Goal: Task Accomplishment & Management: Complete application form

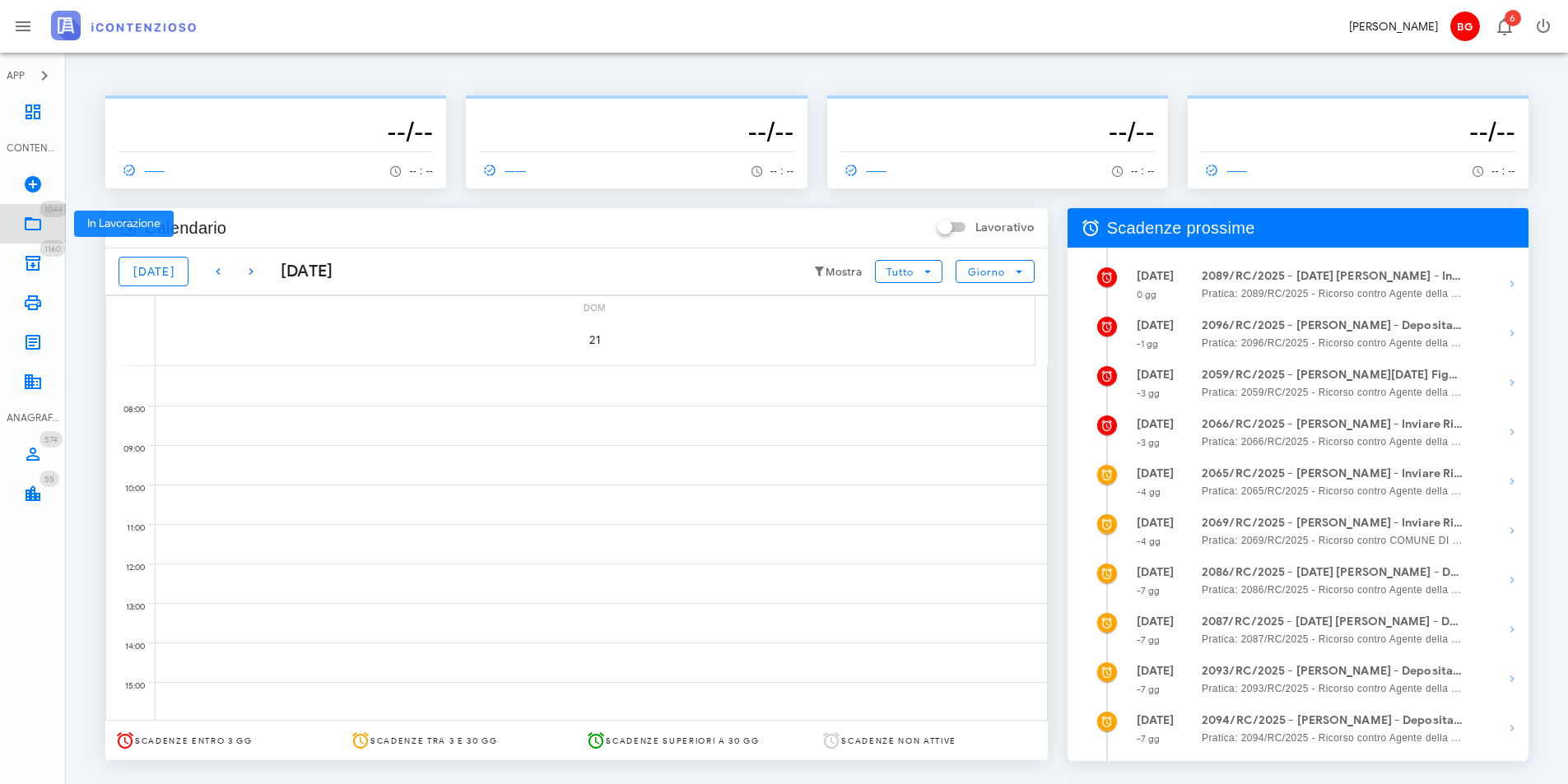
click at [36, 228] on icon at bounding box center [33, 224] width 20 height 20
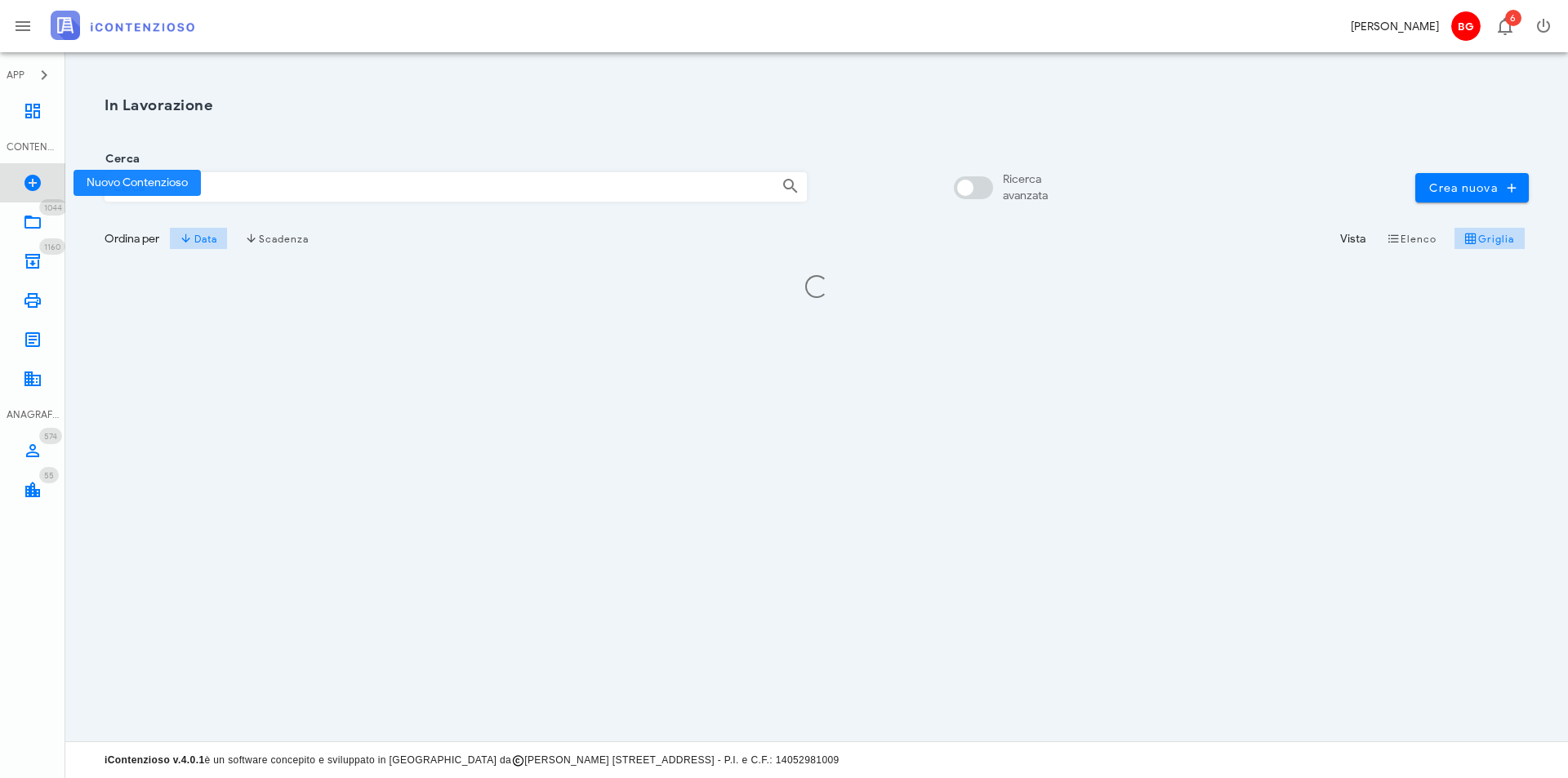
click at [37, 186] on icon at bounding box center [33, 183] width 20 height 20
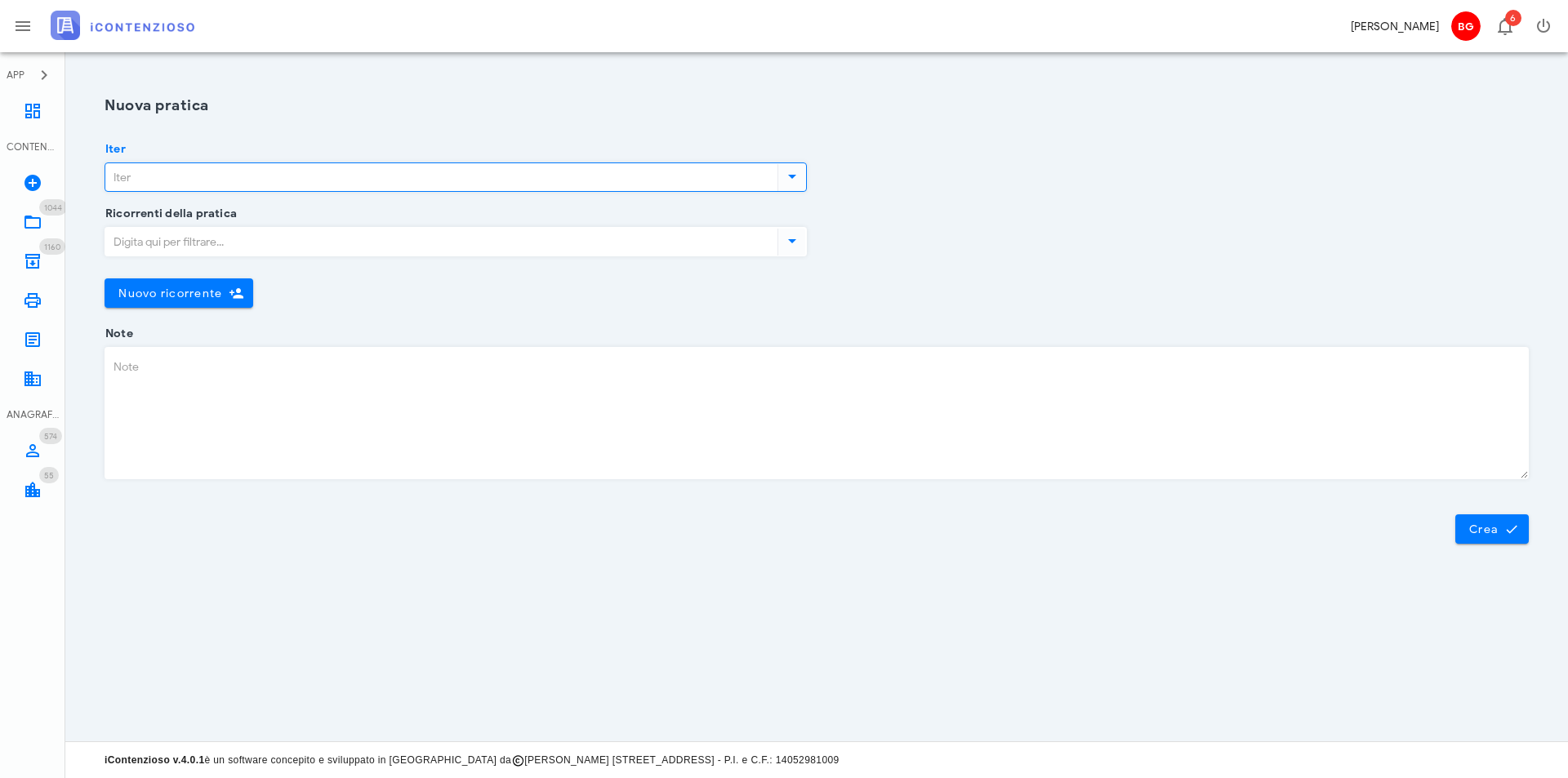
drag, startPoint x: 263, startPoint y: 186, endPoint x: 231, endPoint y: 187, distance: 32.0
click at [264, 186] on input "Iter" at bounding box center [440, 177] width 669 height 28
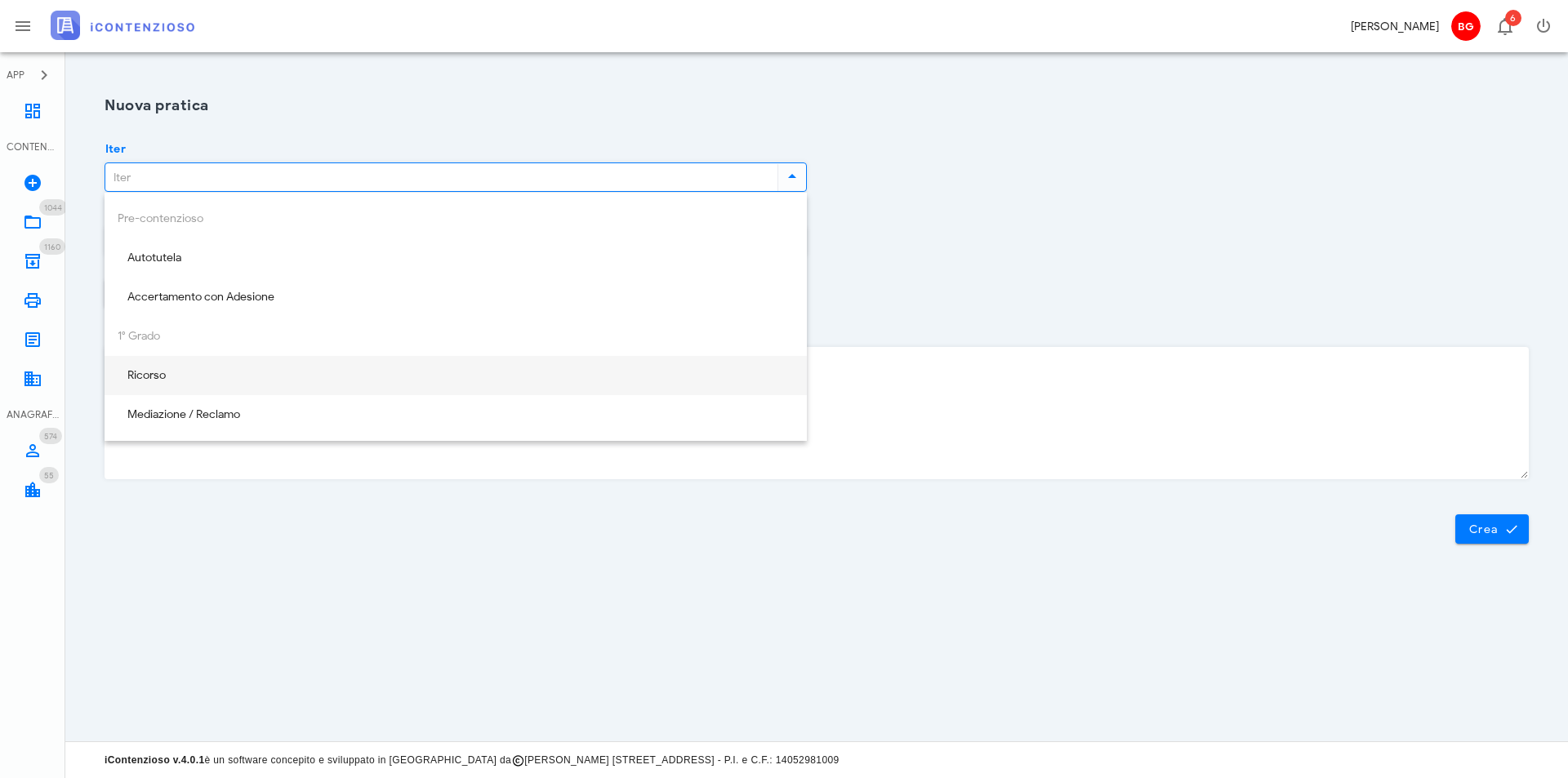
click at [177, 366] on div "Ricorso" at bounding box center [455, 376] width 676 height 34
type input "Ricorso"
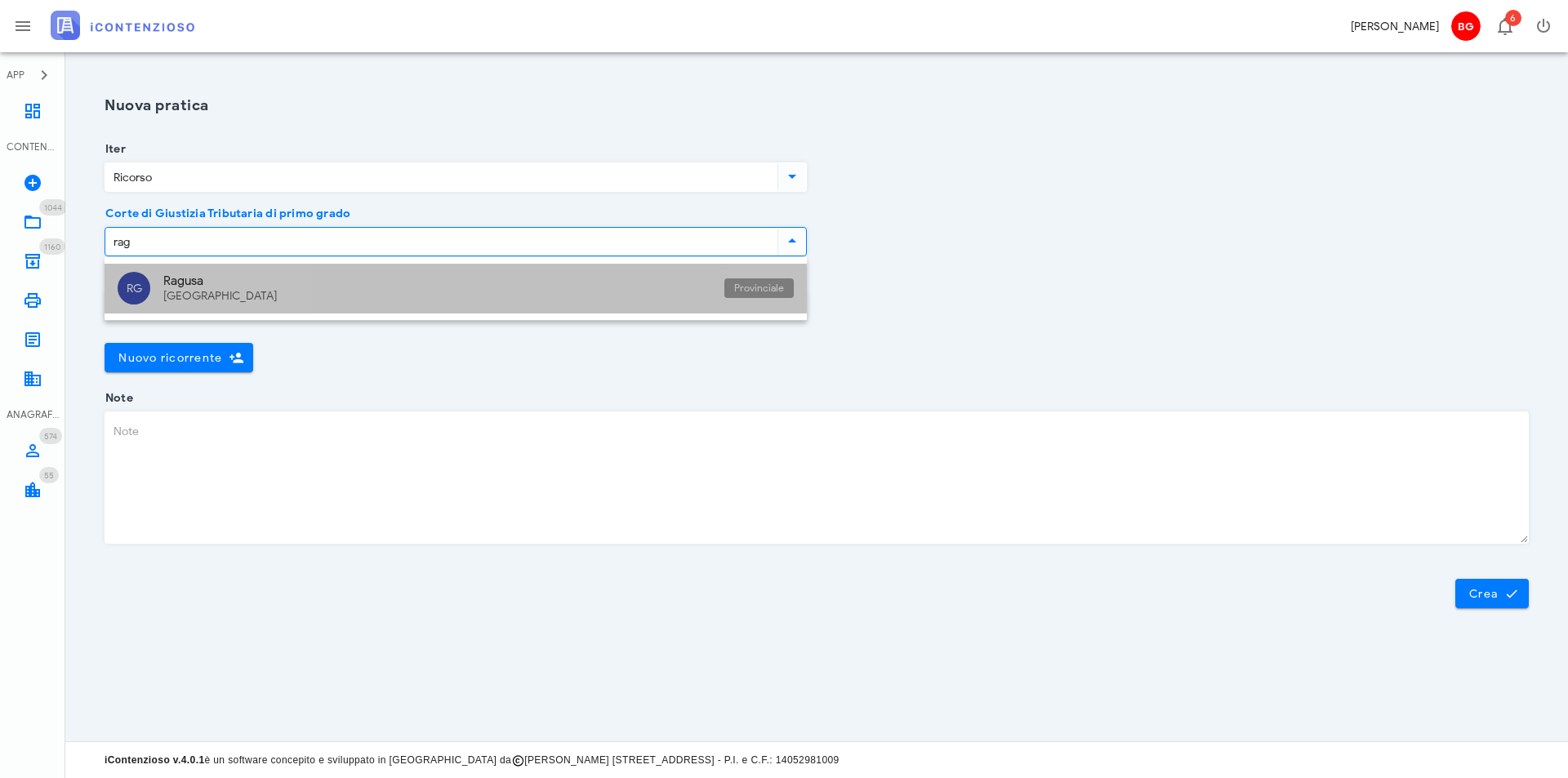
click at [269, 288] on div "Ragusa Sicilia" at bounding box center [438, 289] width 548 height 49
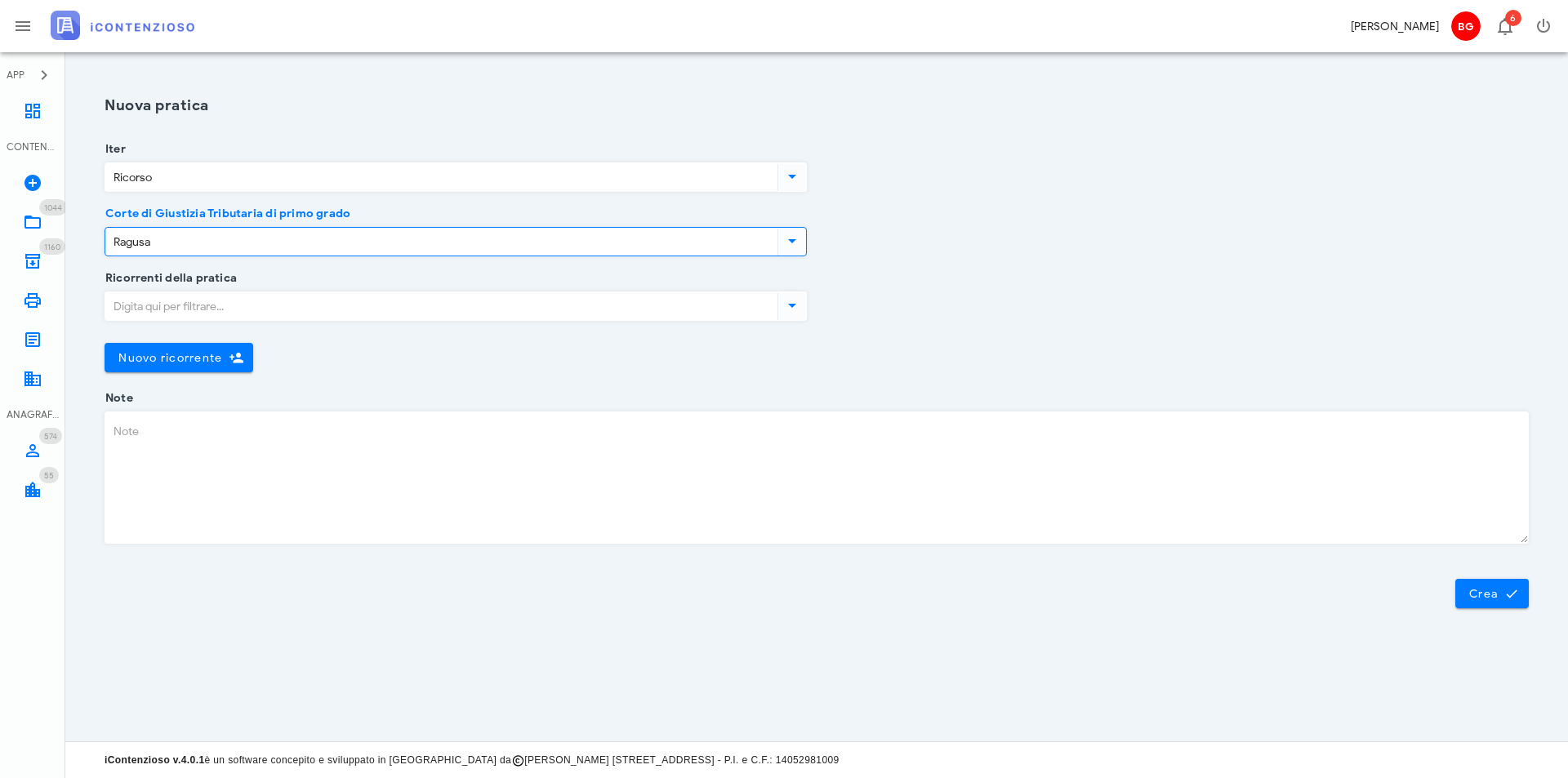
type input "Ragusa"
click at [259, 292] on div "Ricorrenti della pratica" at bounding box center [456, 307] width 703 height 30
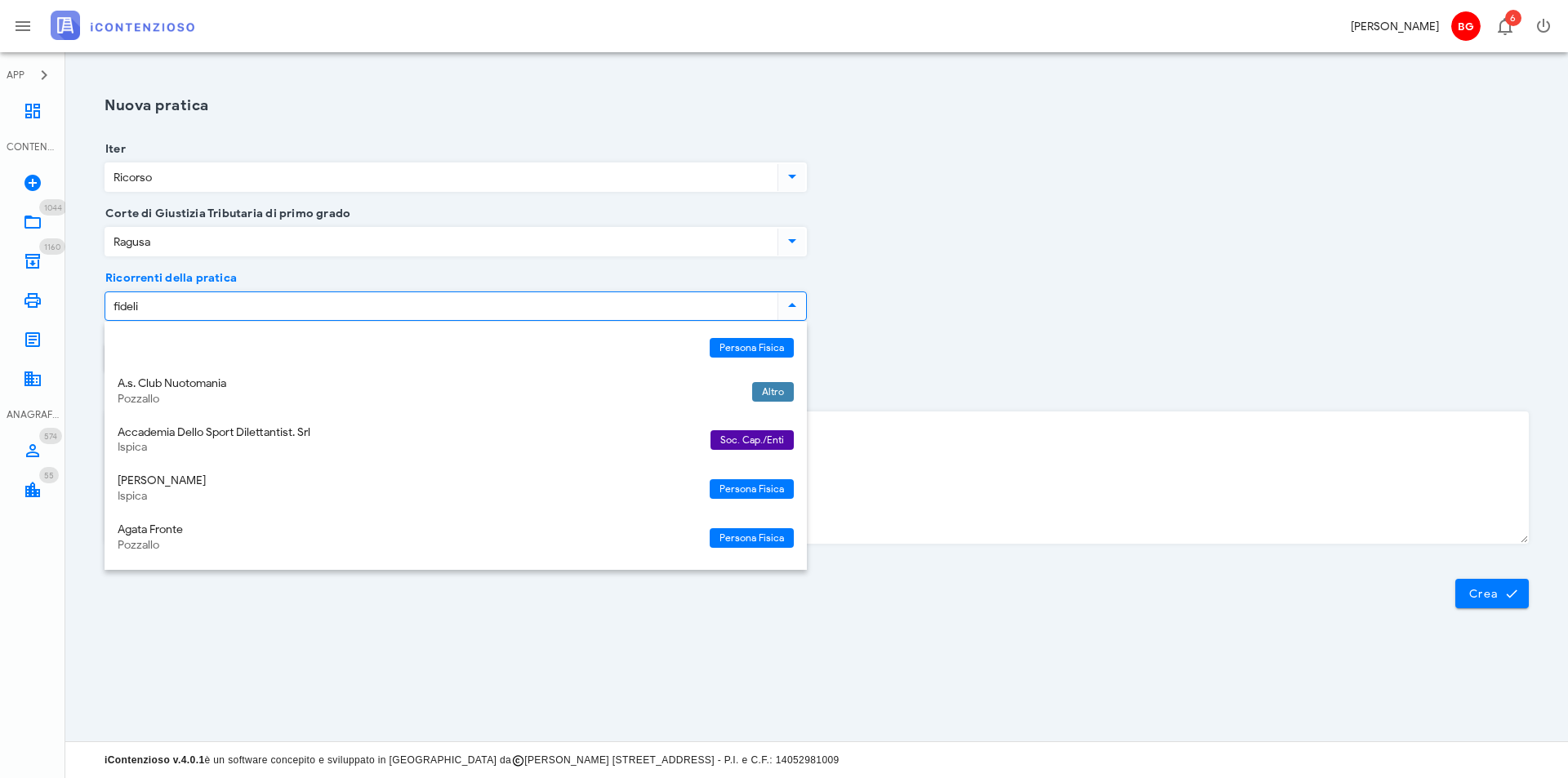
type input "fidelio"
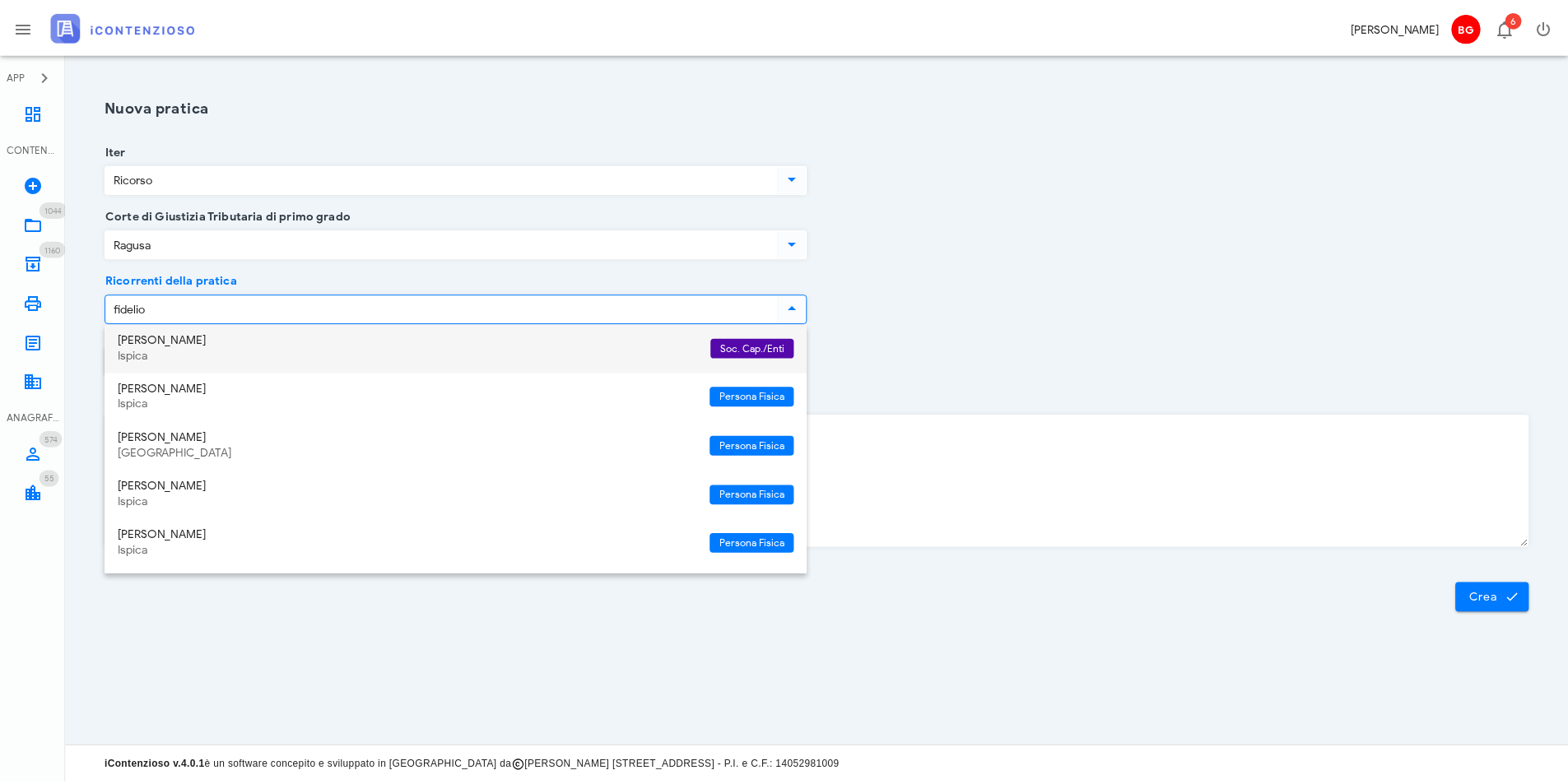
scroll to position [253, 0]
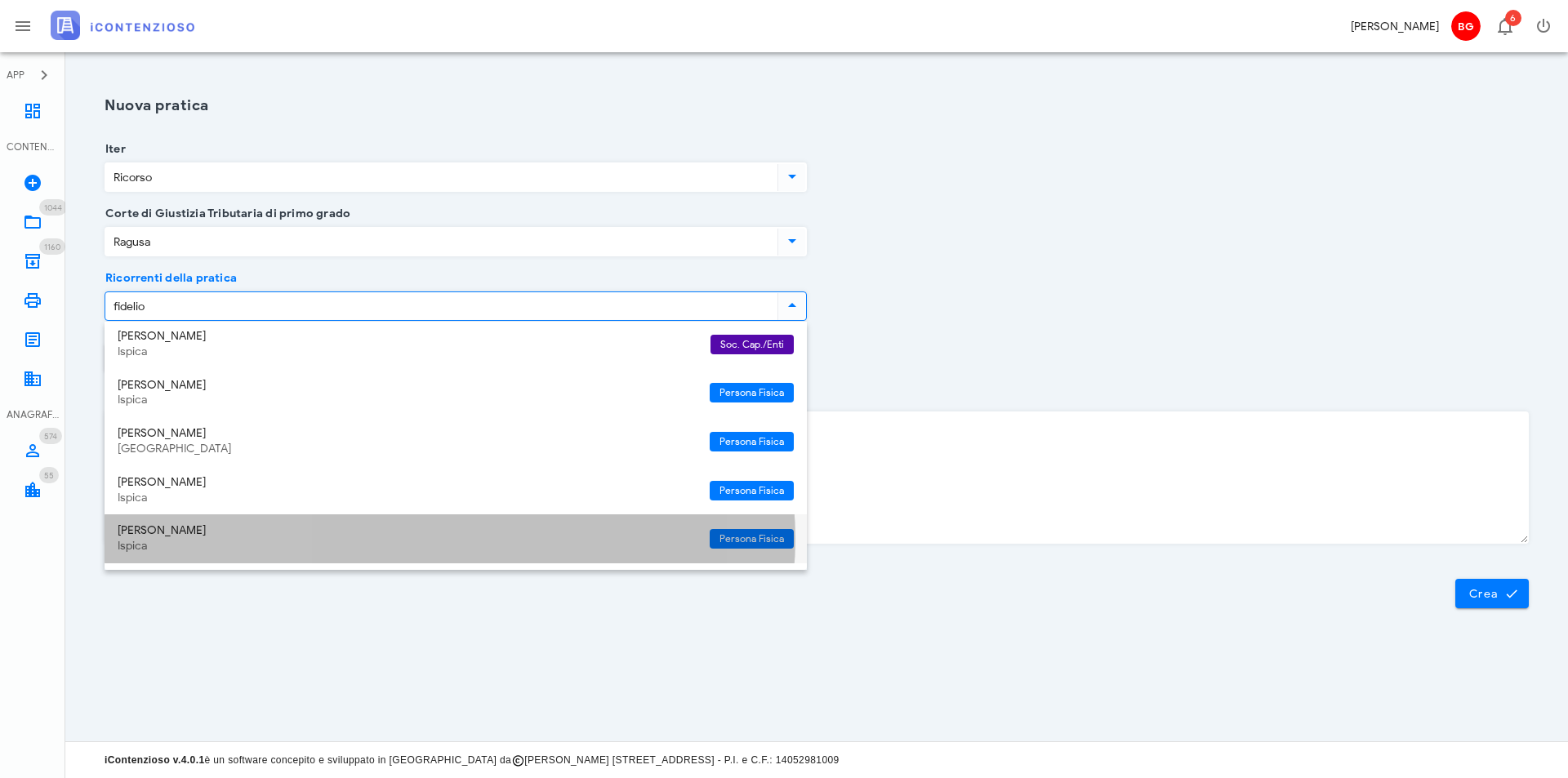
click at [265, 544] on div "Ispica" at bounding box center [407, 546] width 579 height 14
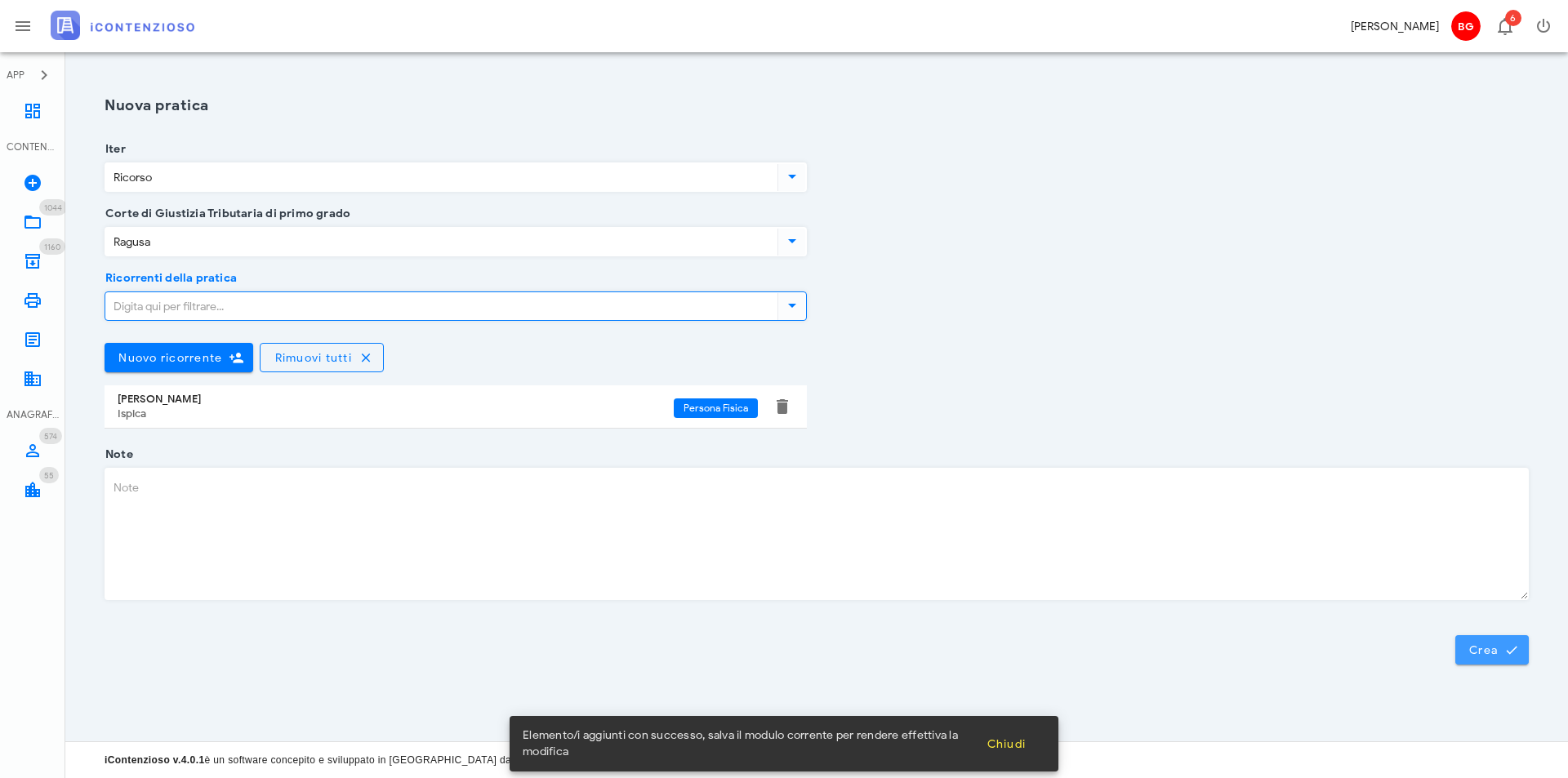
click at [1506, 649] on icon "submit" at bounding box center [1512, 649] width 15 height 15
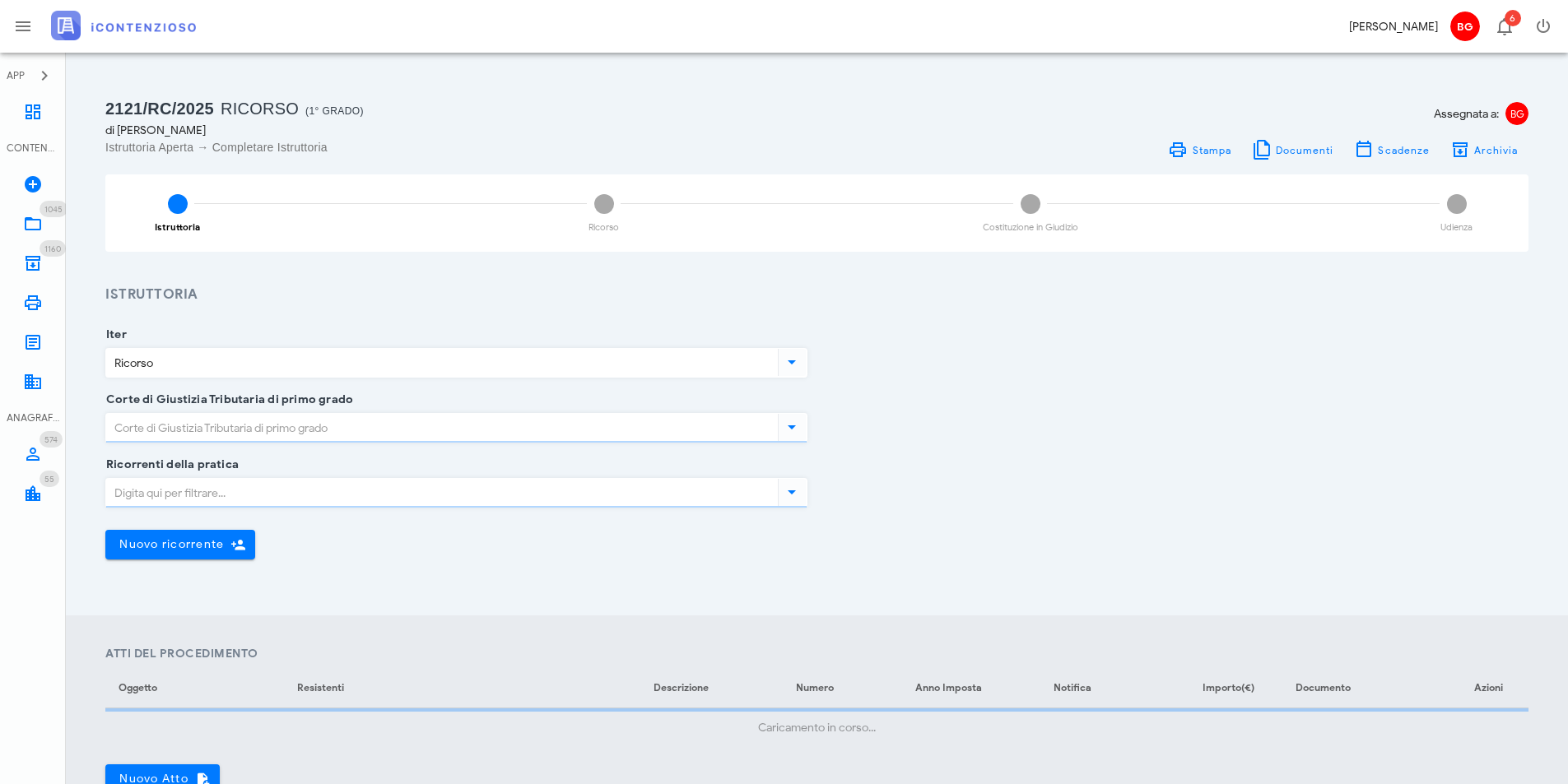
type input "Ragusa"
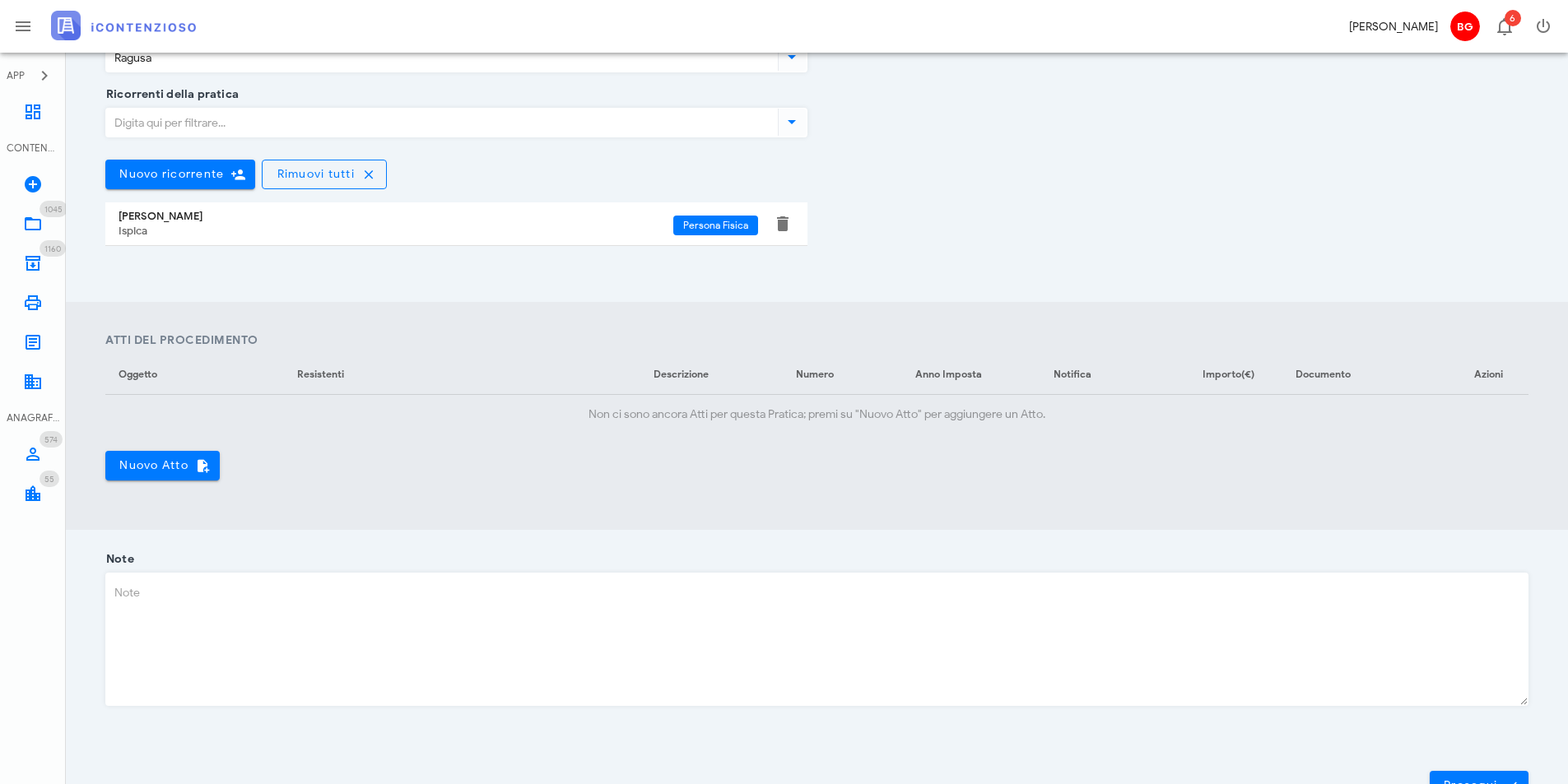
scroll to position [454, 0]
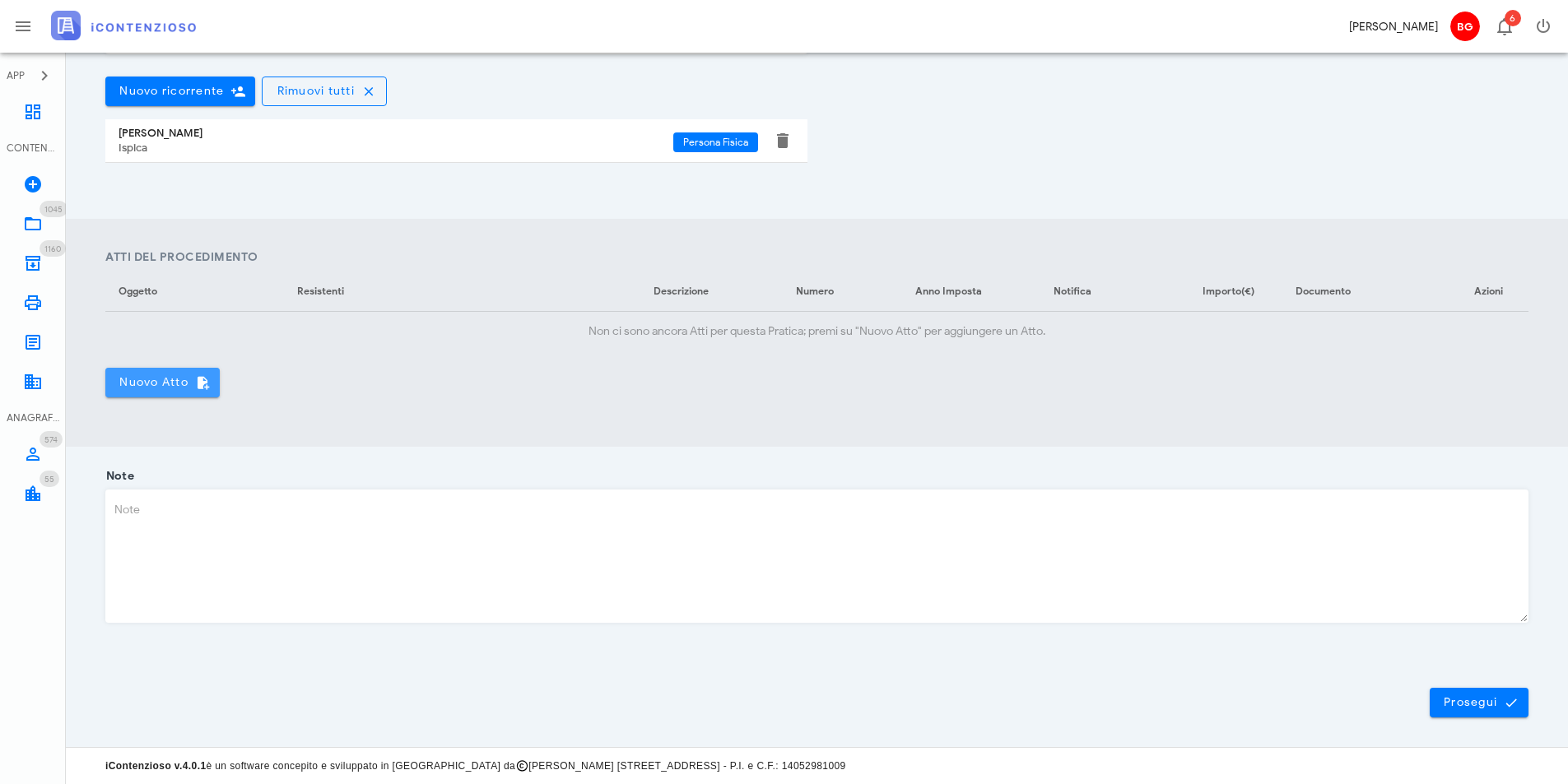
click at [153, 378] on span "Nuovo Atto" at bounding box center [163, 382] width 88 height 15
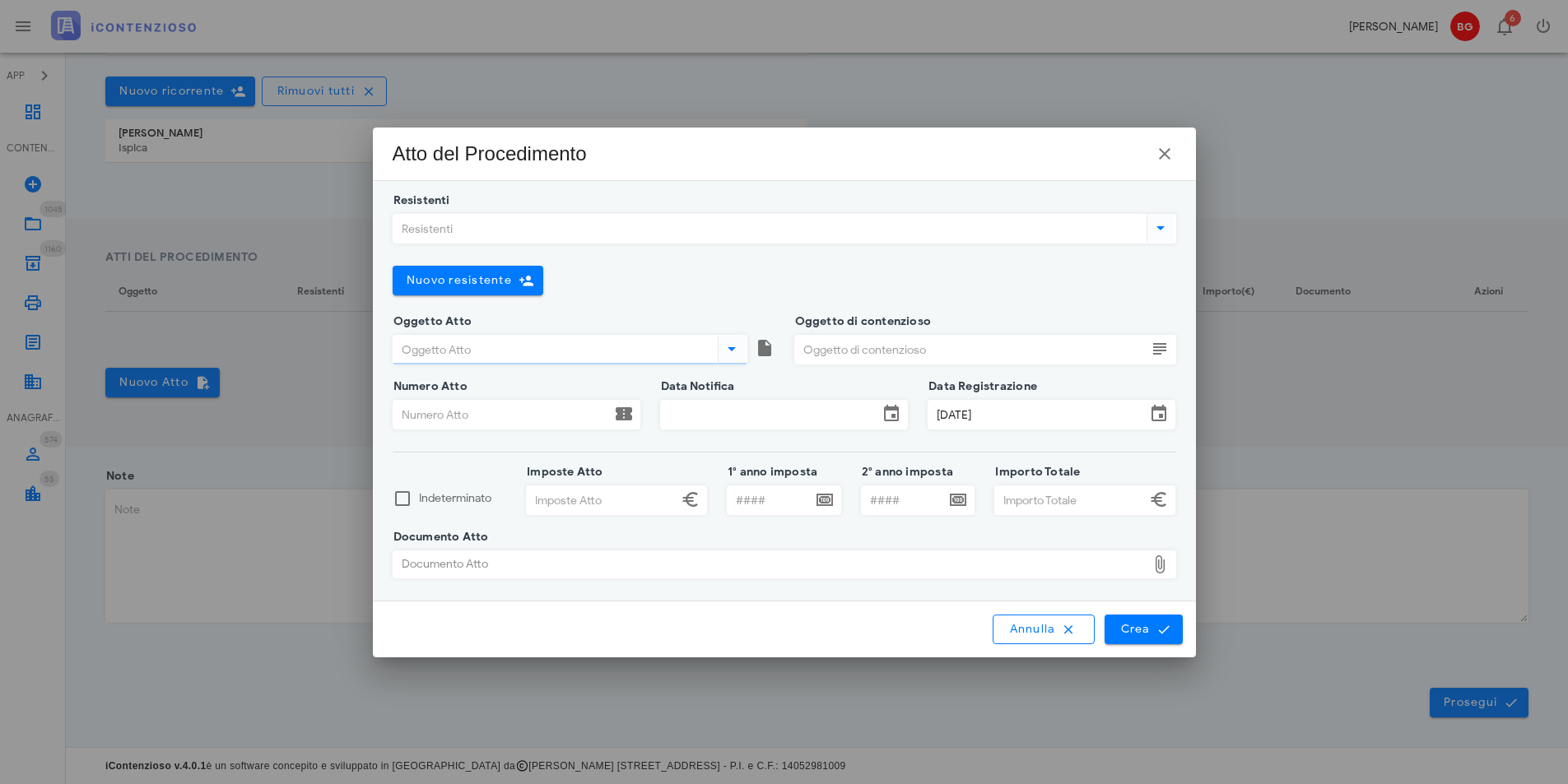
drag, startPoint x: 529, startPoint y: 210, endPoint x: 521, endPoint y: 230, distance: 21.5
click at [528, 213] on div "Resistenti" at bounding box center [785, 232] width 784 height 65
click at [525, 227] on input "Resistenti" at bounding box center [768, 228] width 750 height 28
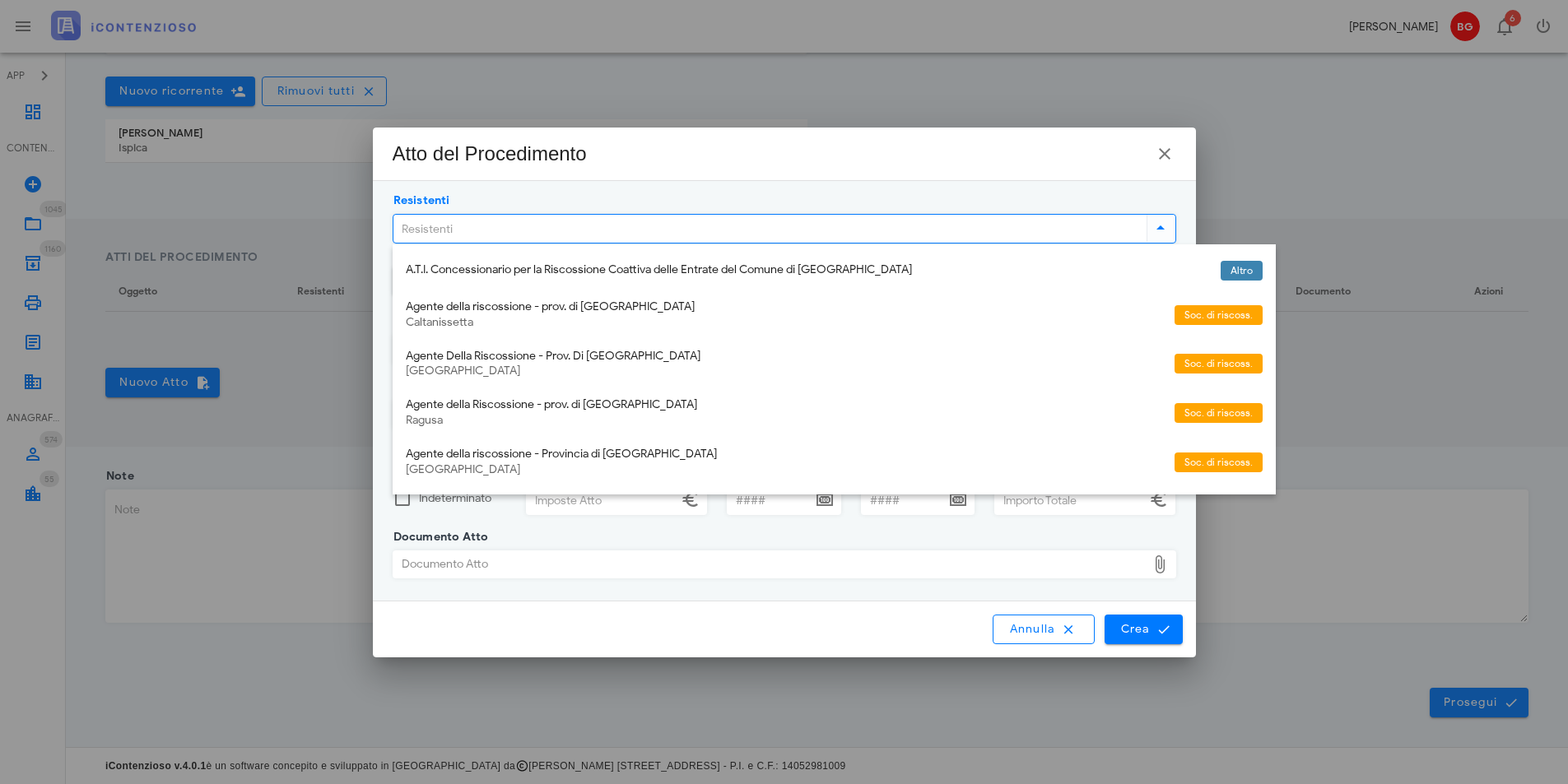
click at [535, 414] on div "Ragusa" at bounding box center [783, 421] width 755 height 14
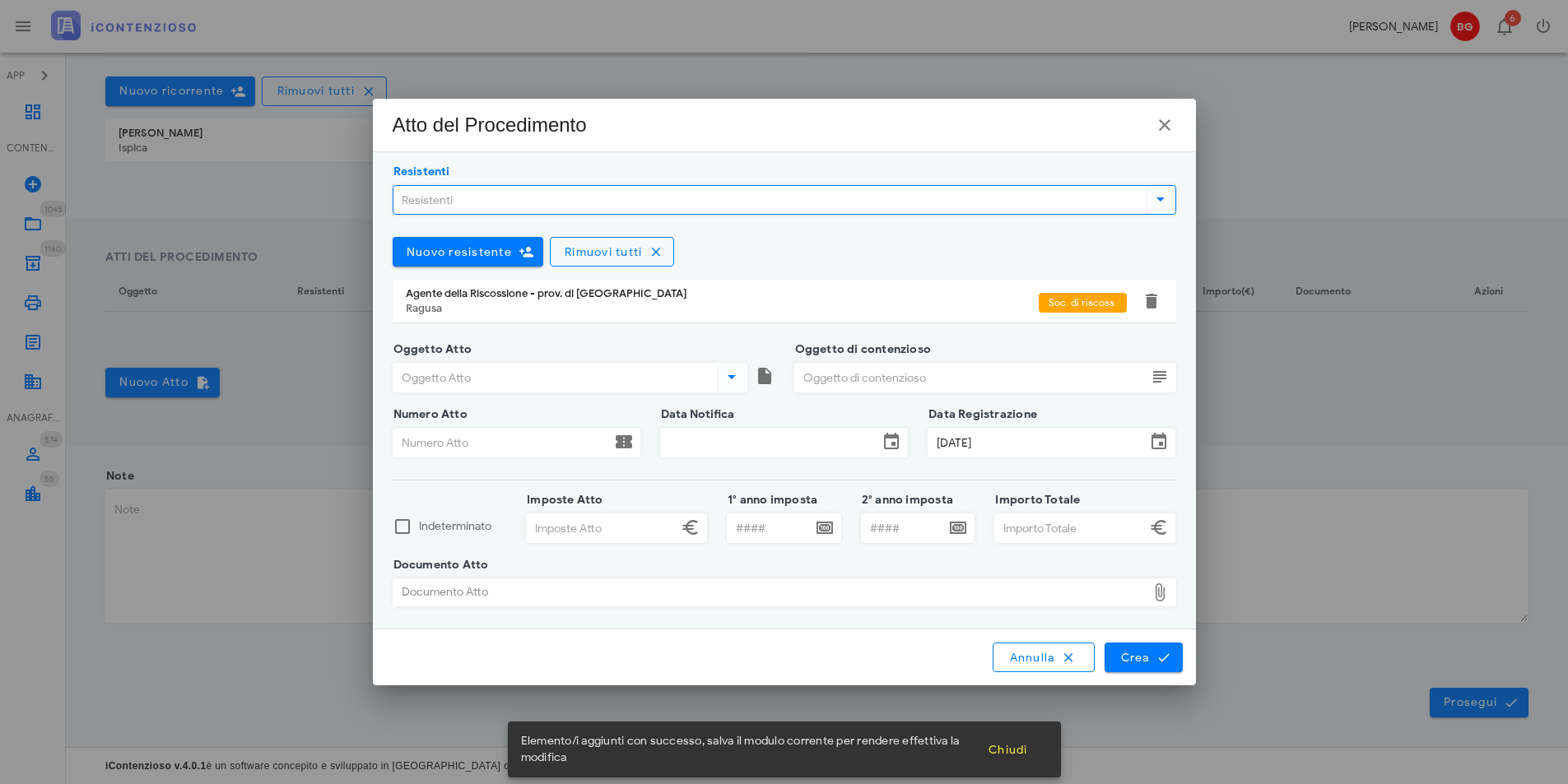
click at [495, 382] on input "Oggetto Atto" at bounding box center [554, 378] width 321 height 28
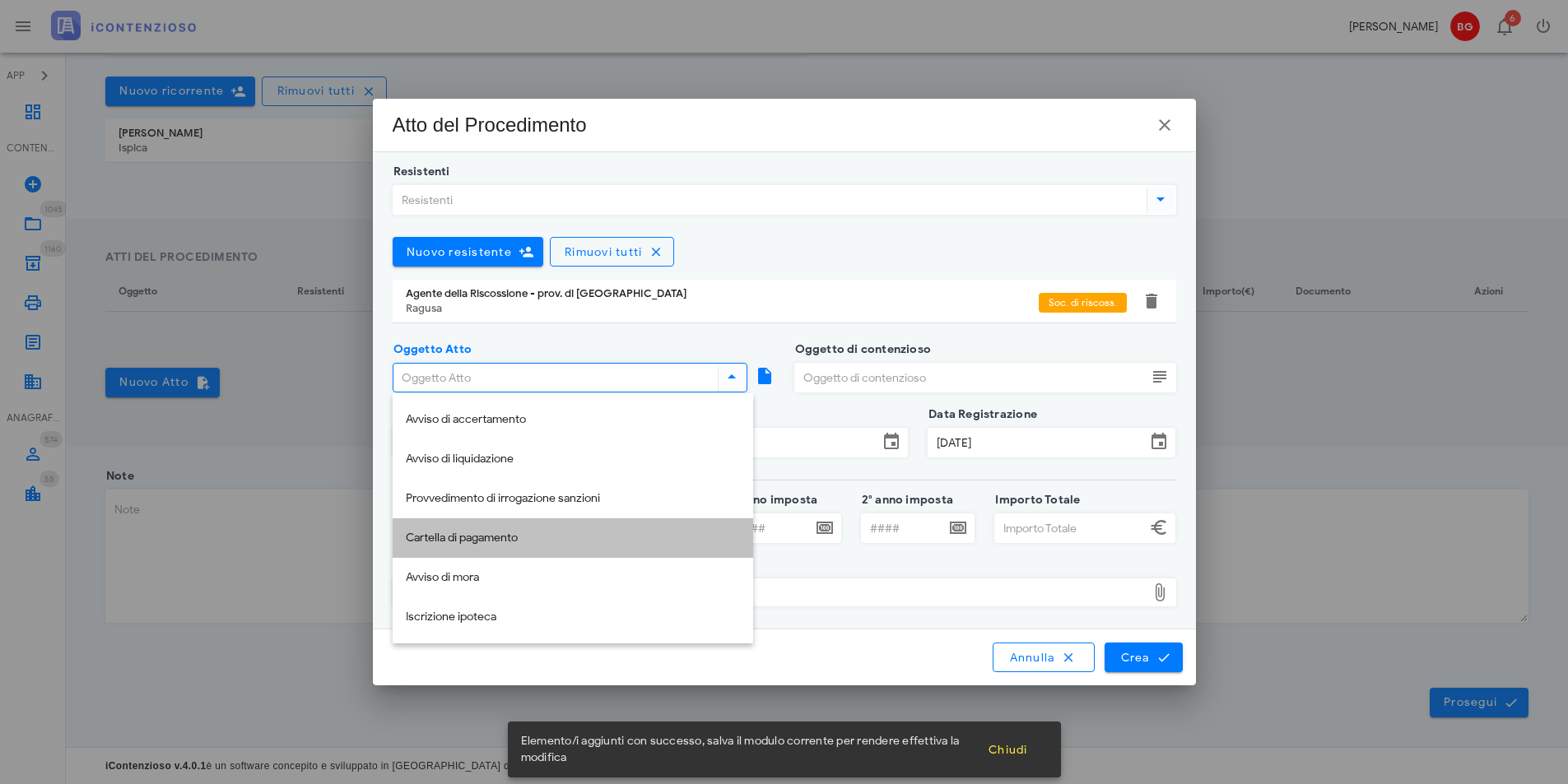
click at [477, 534] on div "Cartella di pagamento" at bounding box center [573, 539] width 334 height 14
type input "Cartella di pagamento"
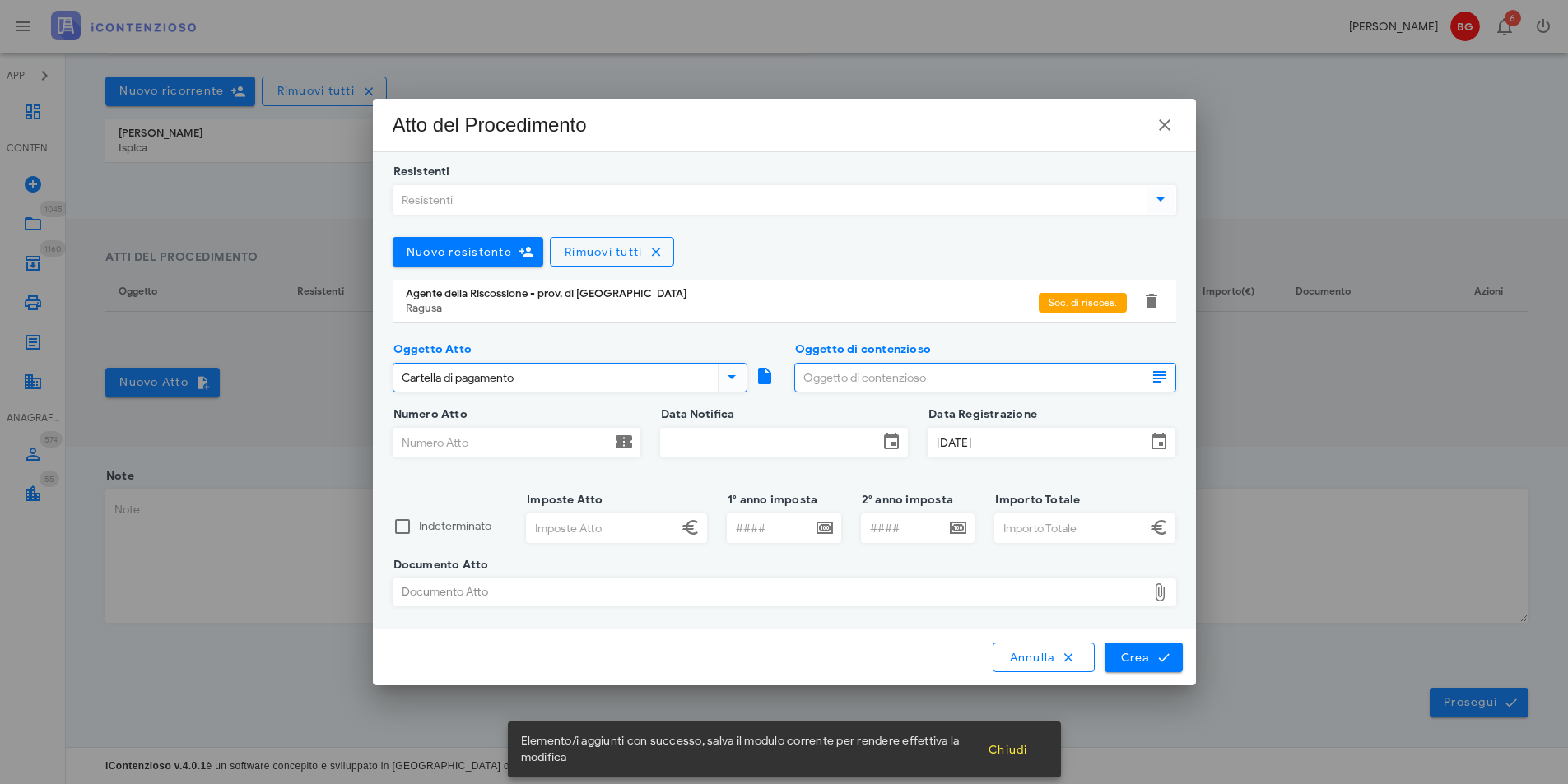
click at [925, 383] on input "Oggetto di contenzioso" at bounding box center [971, 378] width 351 height 28
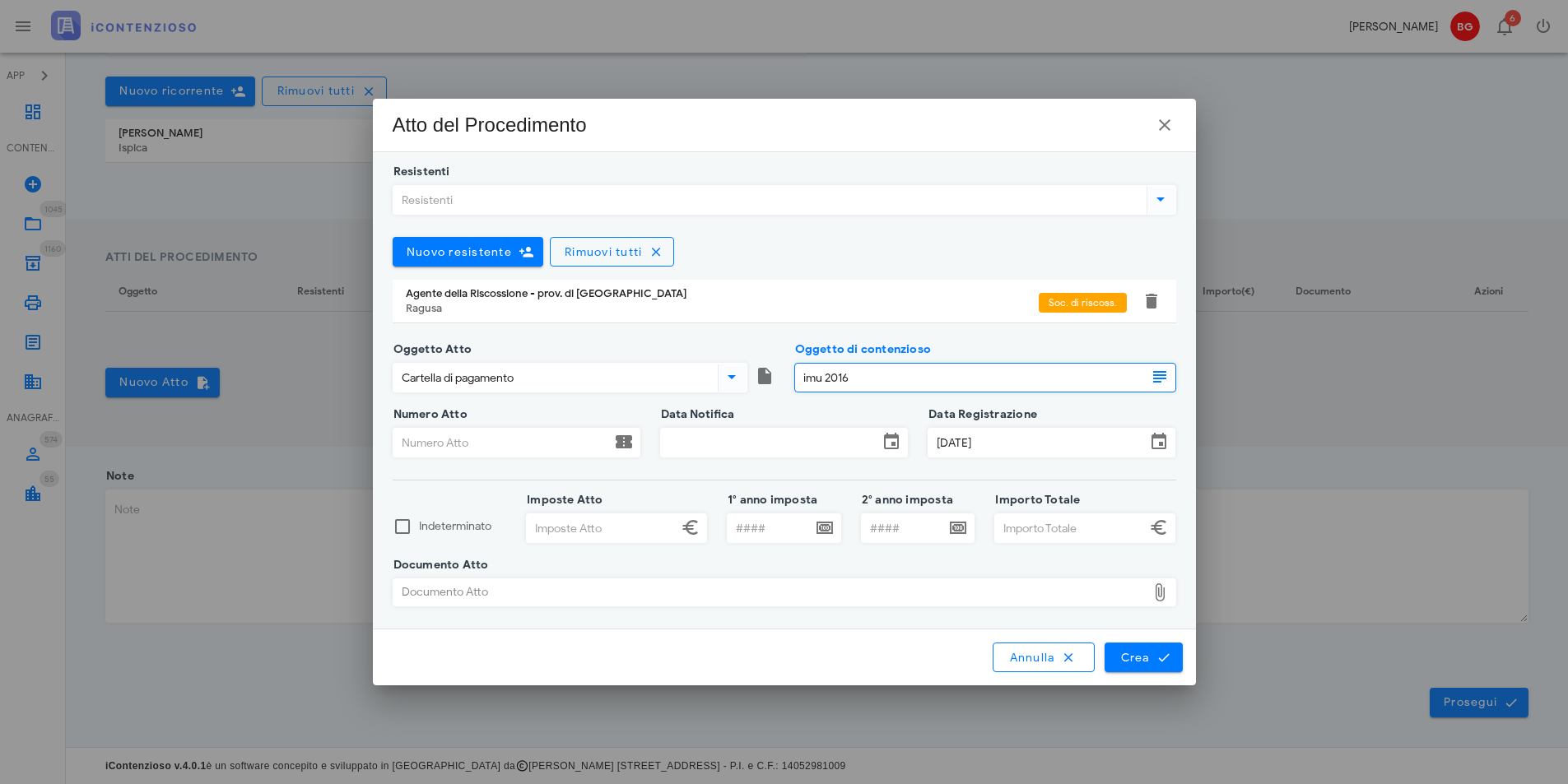
type input "imu 2016"
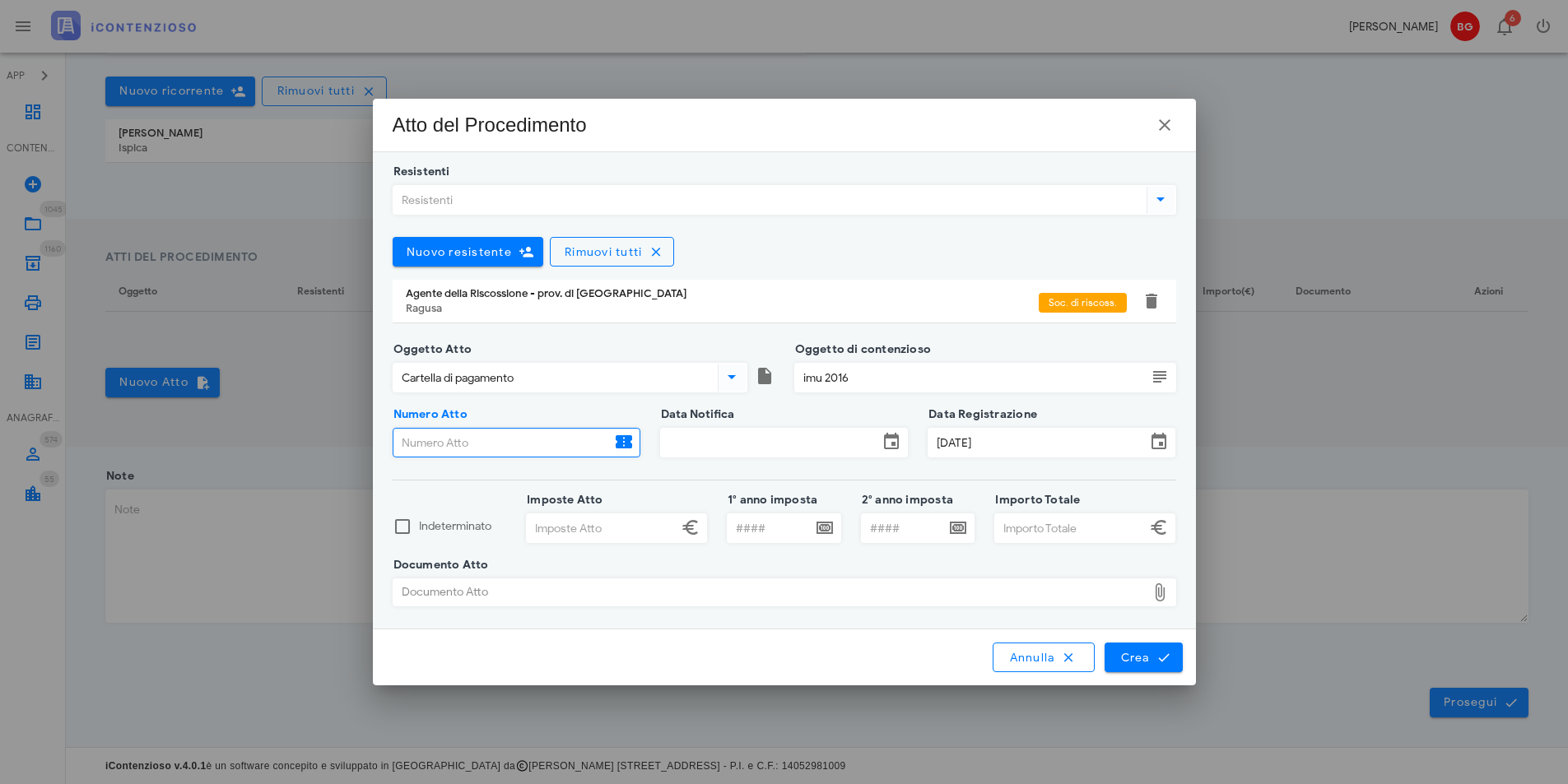
click at [452, 438] on input "Numero Atto" at bounding box center [502, 443] width 217 height 28
type input "29720230018691879"
click at [741, 435] on input "Data Notifica" at bounding box center [770, 443] width 217 height 28
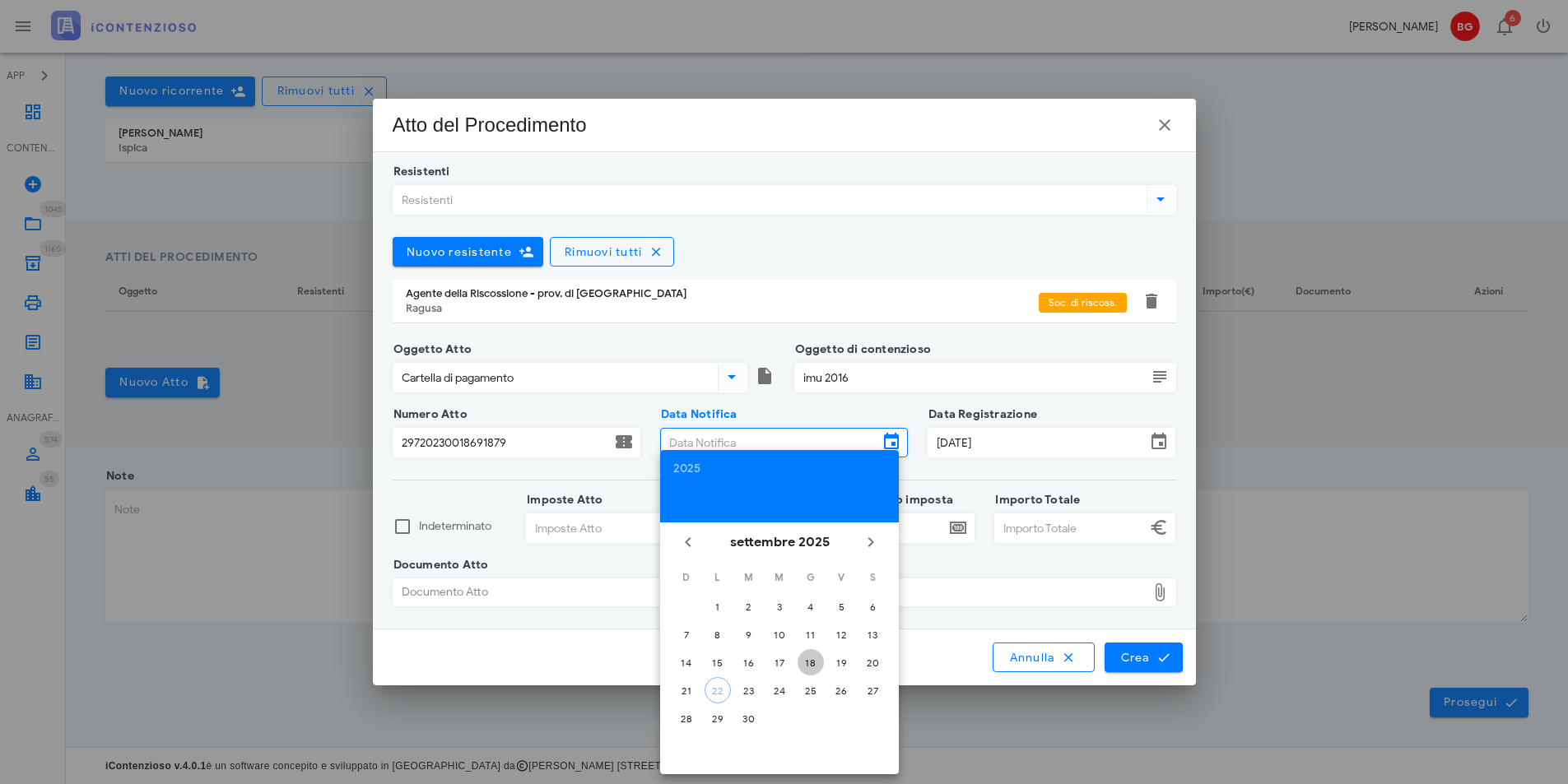
click at [812, 664] on div "18" at bounding box center [811, 662] width 26 height 12
type input "18/09/2025"
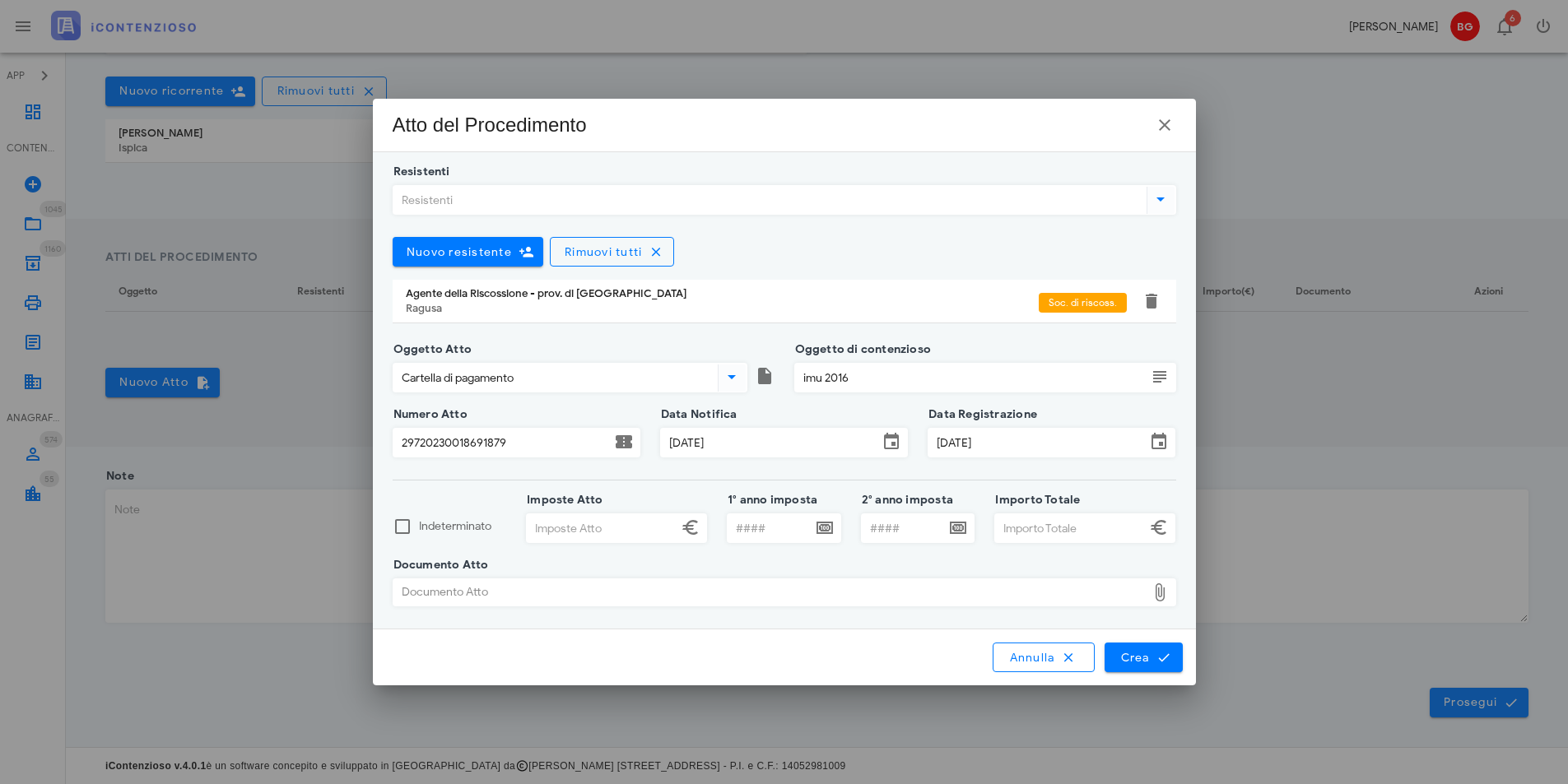
click at [643, 530] on input "Imposte Atto" at bounding box center [601, 529] width 151 height 28
type input "7.550,00"
click at [1019, 532] on input "Importo Totale" at bounding box center [1070, 529] width 151 height 28
click at [875, 590] on div "Documento Atto" at bounding box center [769, 592] width 753 height 26
type input "7.555,88"
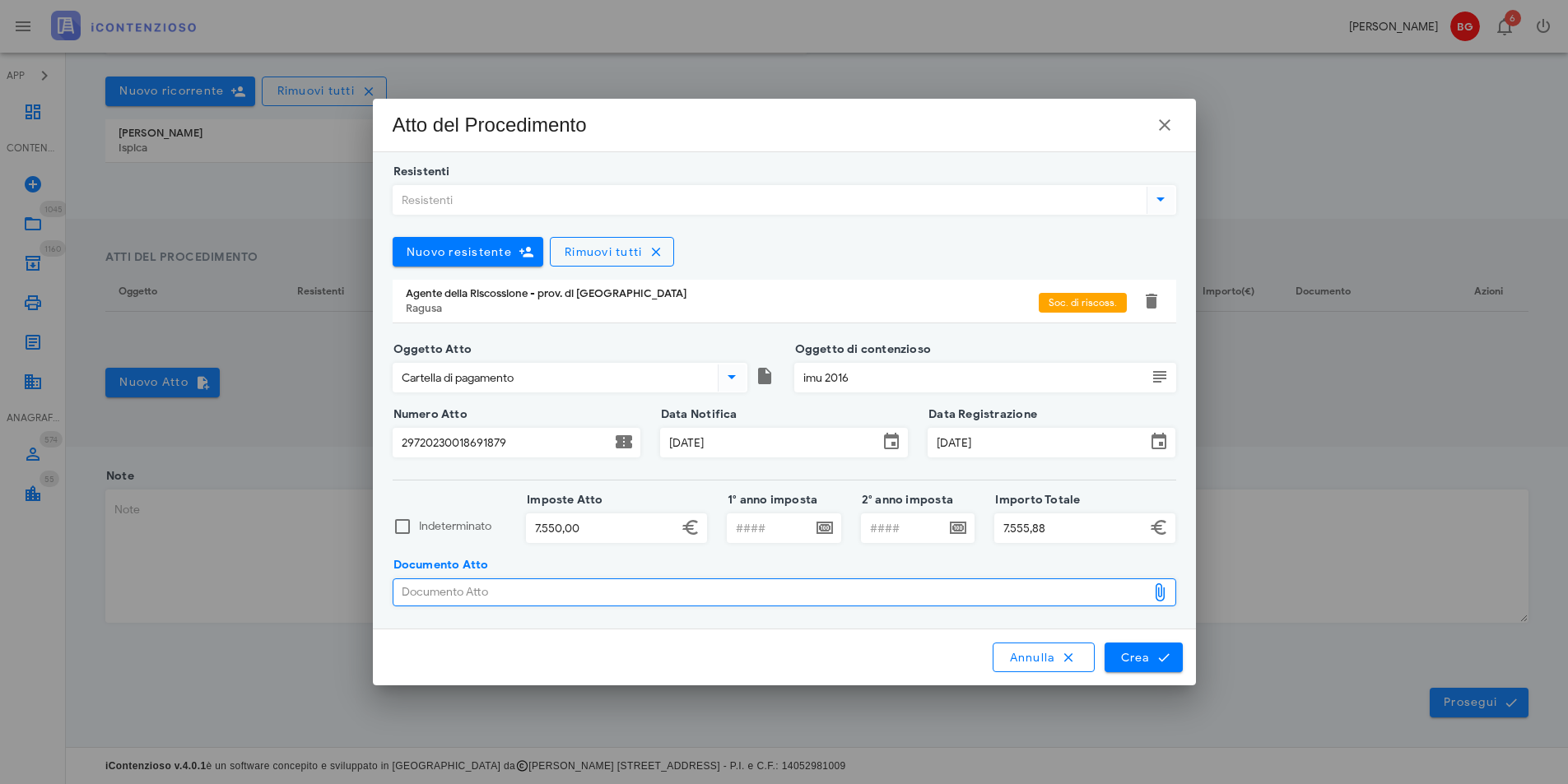
click at [459, 605] on div "Documento Atto Documento Atto" at bounding box center [785, 592] width 784 height 28
click at [464, 594] on div "Documento Atto" at bounding box center [769, 592] width 753 height 26
type input "C:\fakepath\7426.pdf"
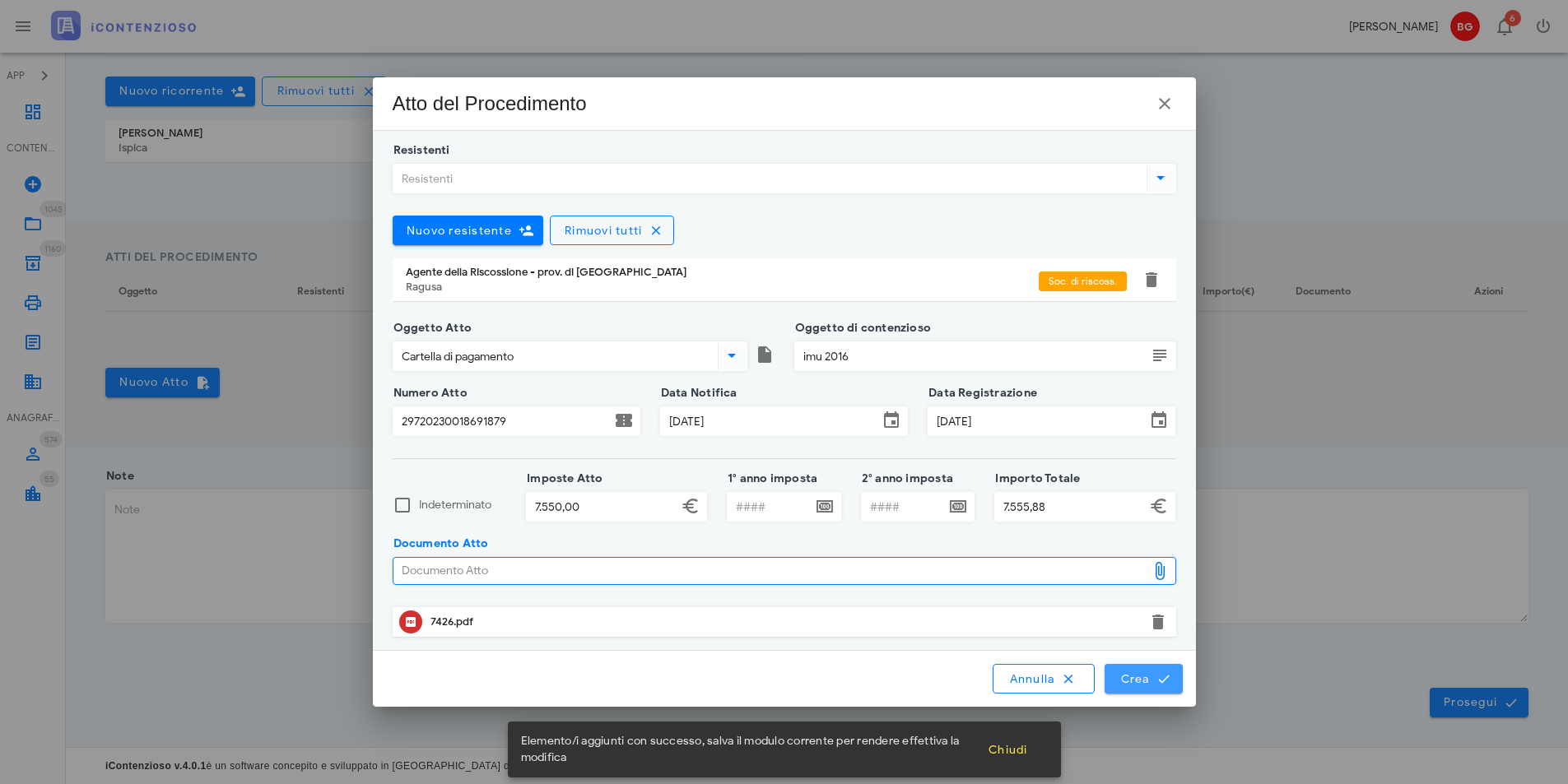
click at [1134, 680] on span "Crea" at bounding box center [1143, 678] width 48 height 15
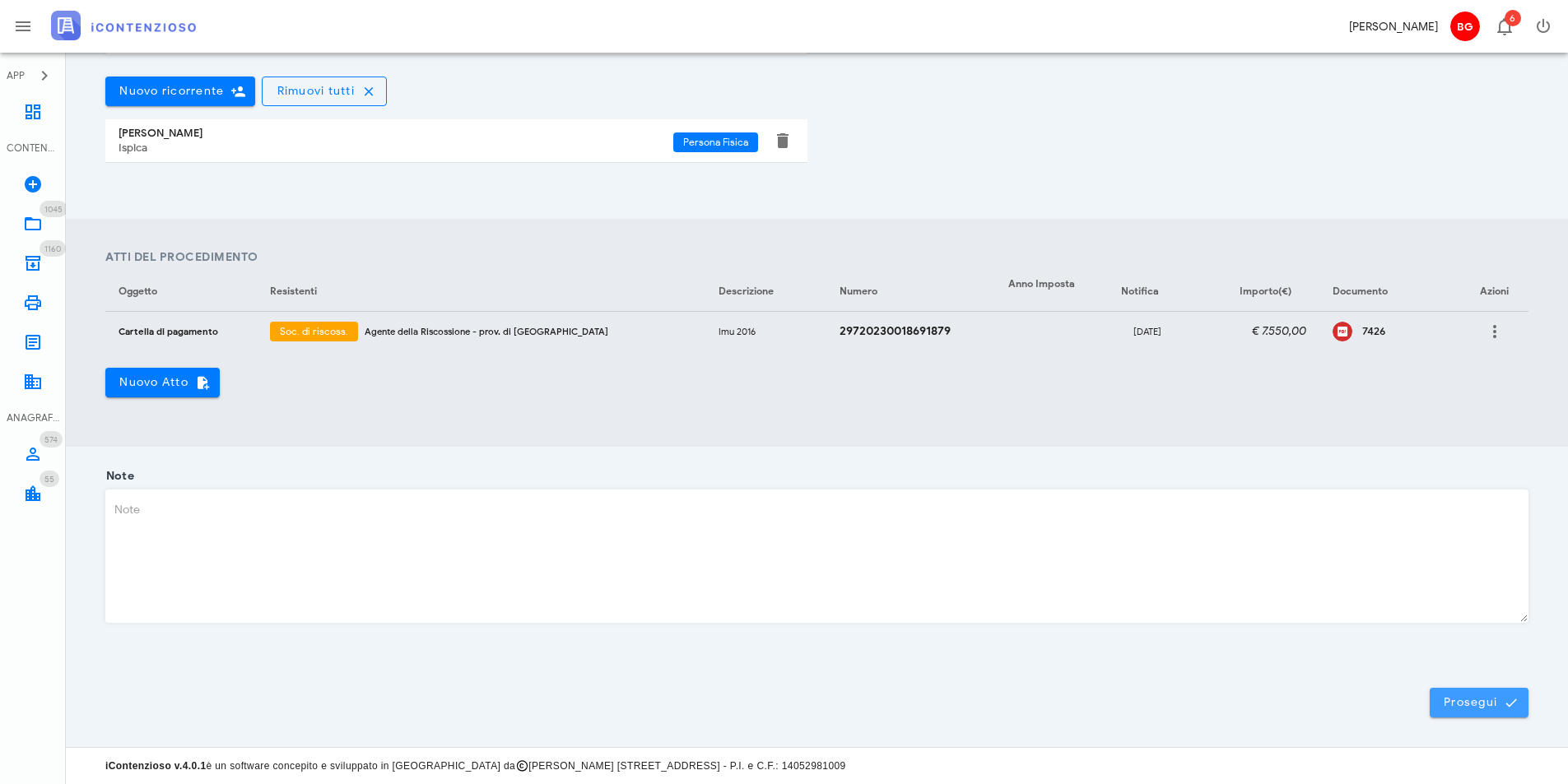
click at [1502, 706] on span "Prosegui" at bounding box center [1478, 702] width 73 height 15
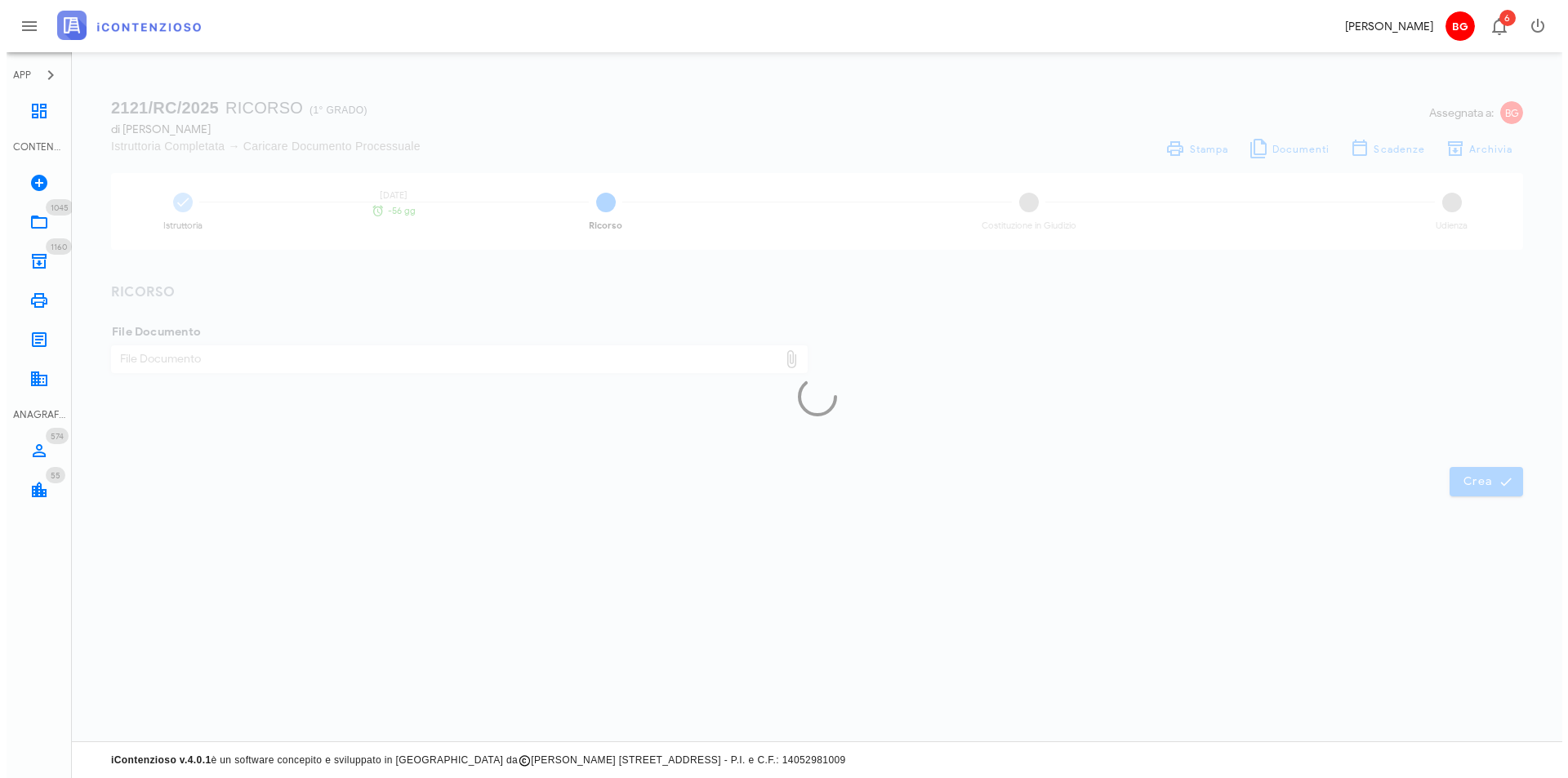
scroll to position [0, 0]
